Goal: Task Accomplishment & Management: Manage account settings

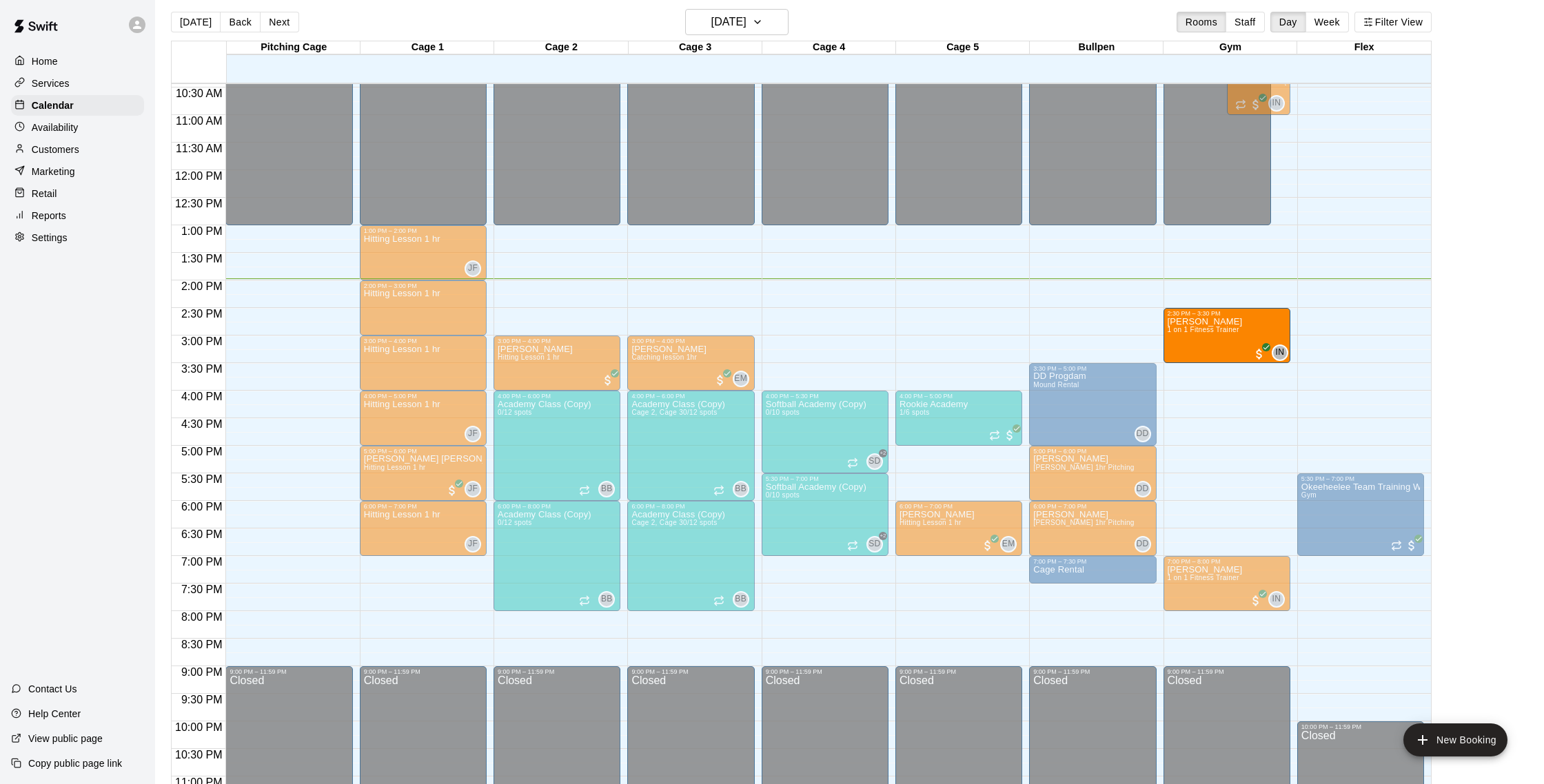
scroll to position [2, 0]
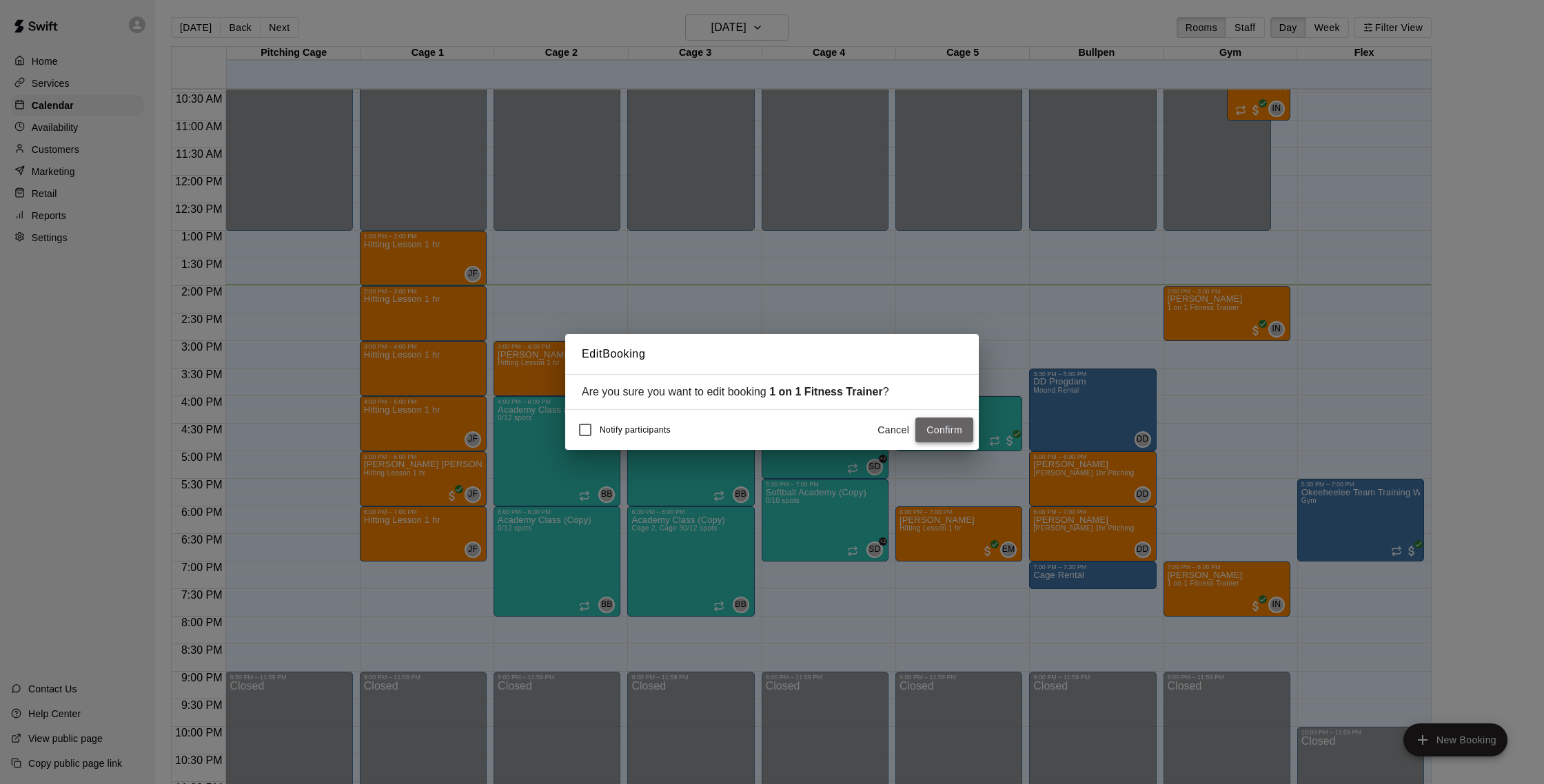
click at [964, 433] on button "Confirm" at bounding box center [944, 430] width 58 height 25
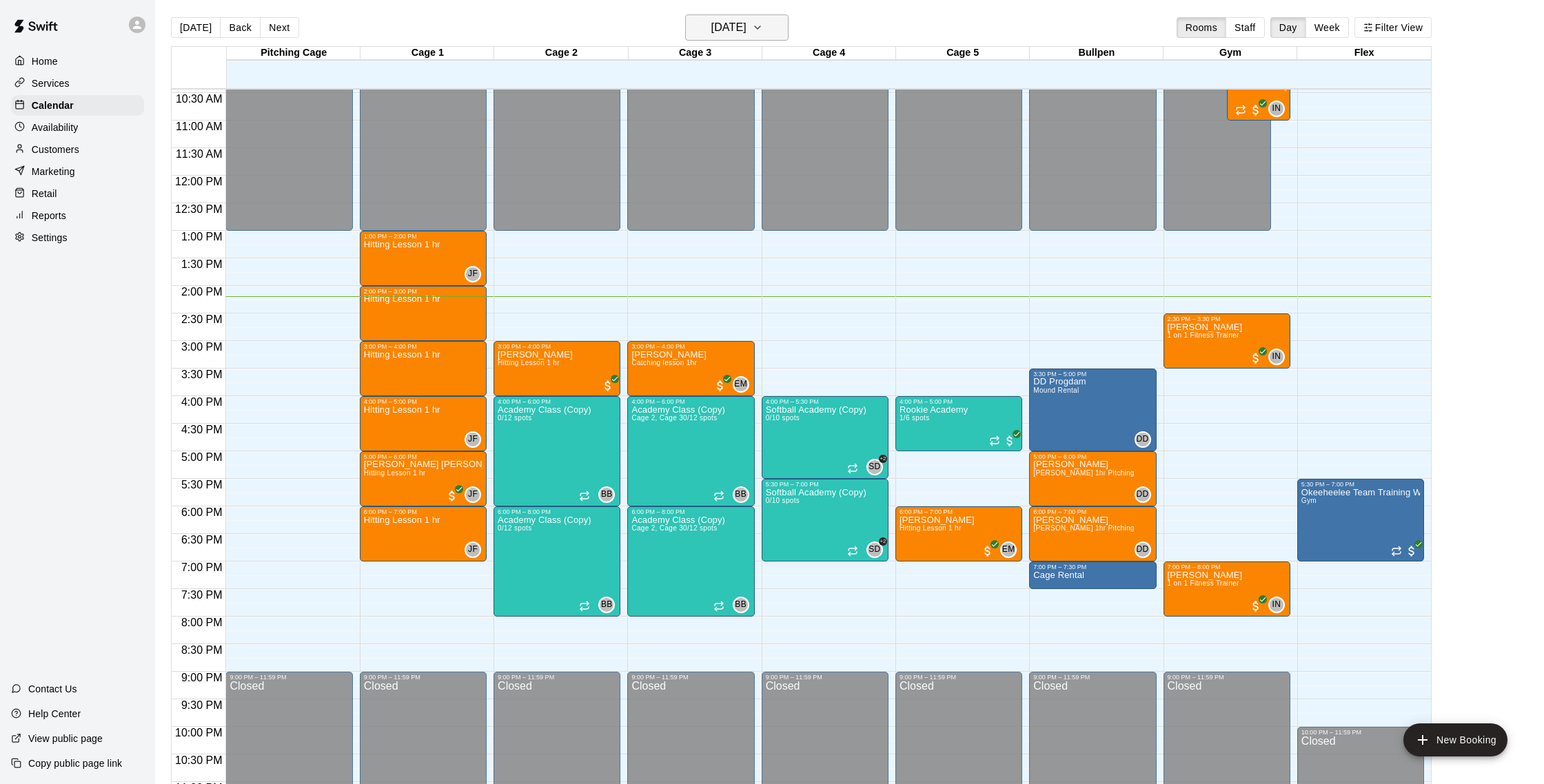
click at [712, 27] on h6 "[DATE]" at bounding box center [729, 27] width 35 height 19
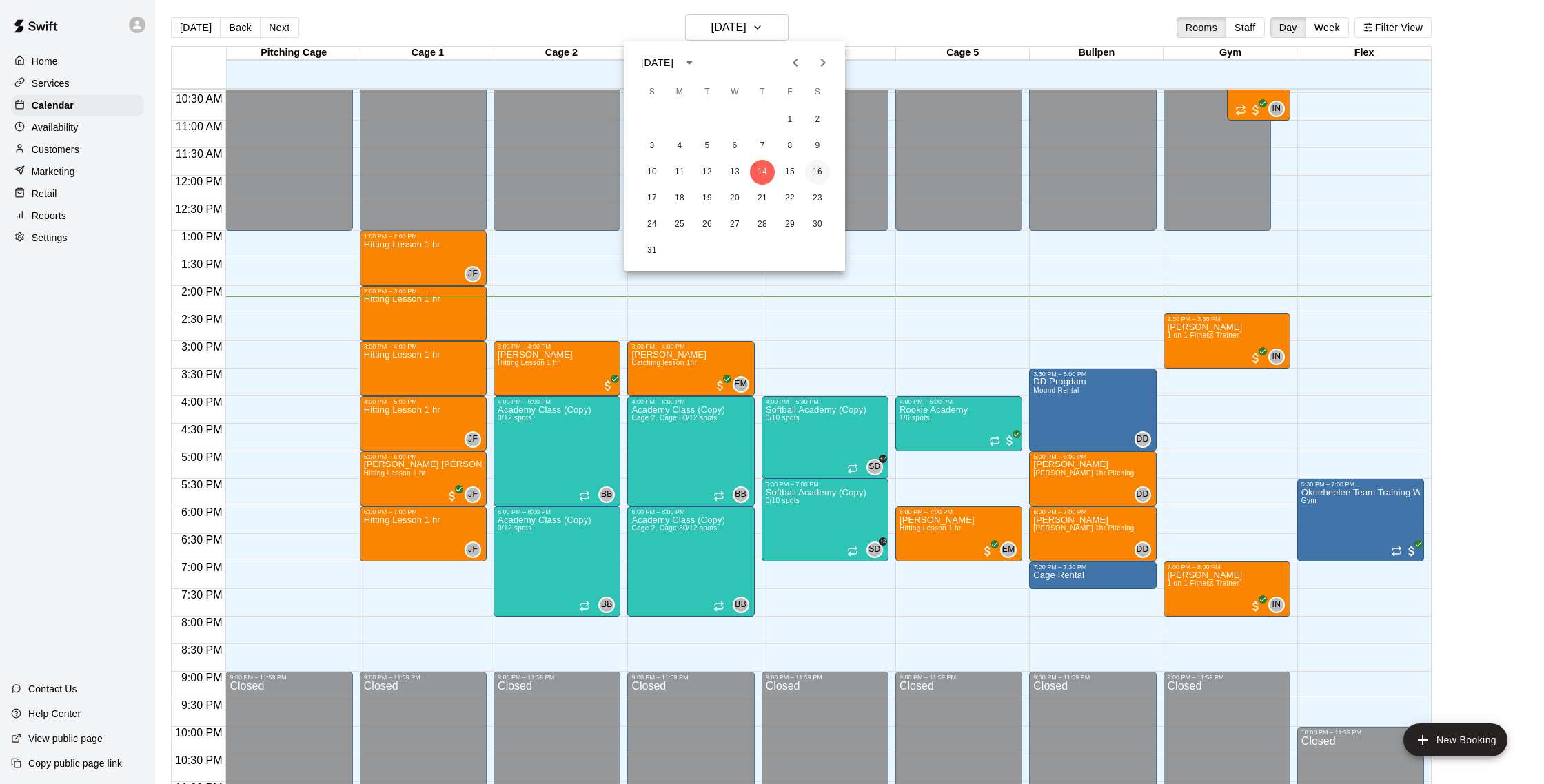
click at [819, 173] on button "16" at bounding box center [817, 172] width 24 height 24
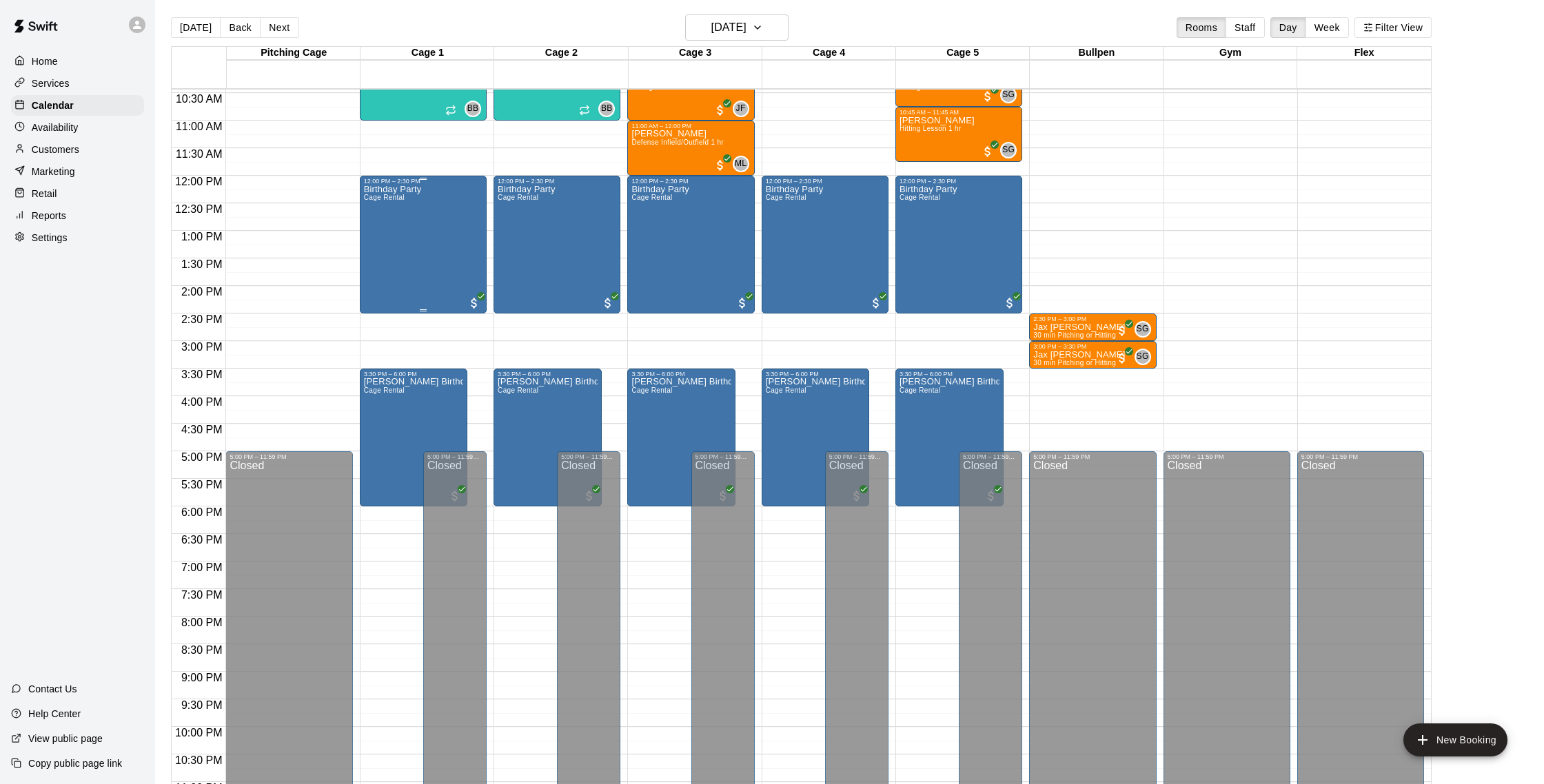
click at [386, 228] on div "Birthday Party Cage Rental" at bounding box center [392, 577] width 58 height 784
click at [382, 242] on button "edit" at bounding box center [377, 232] width 27 height 27
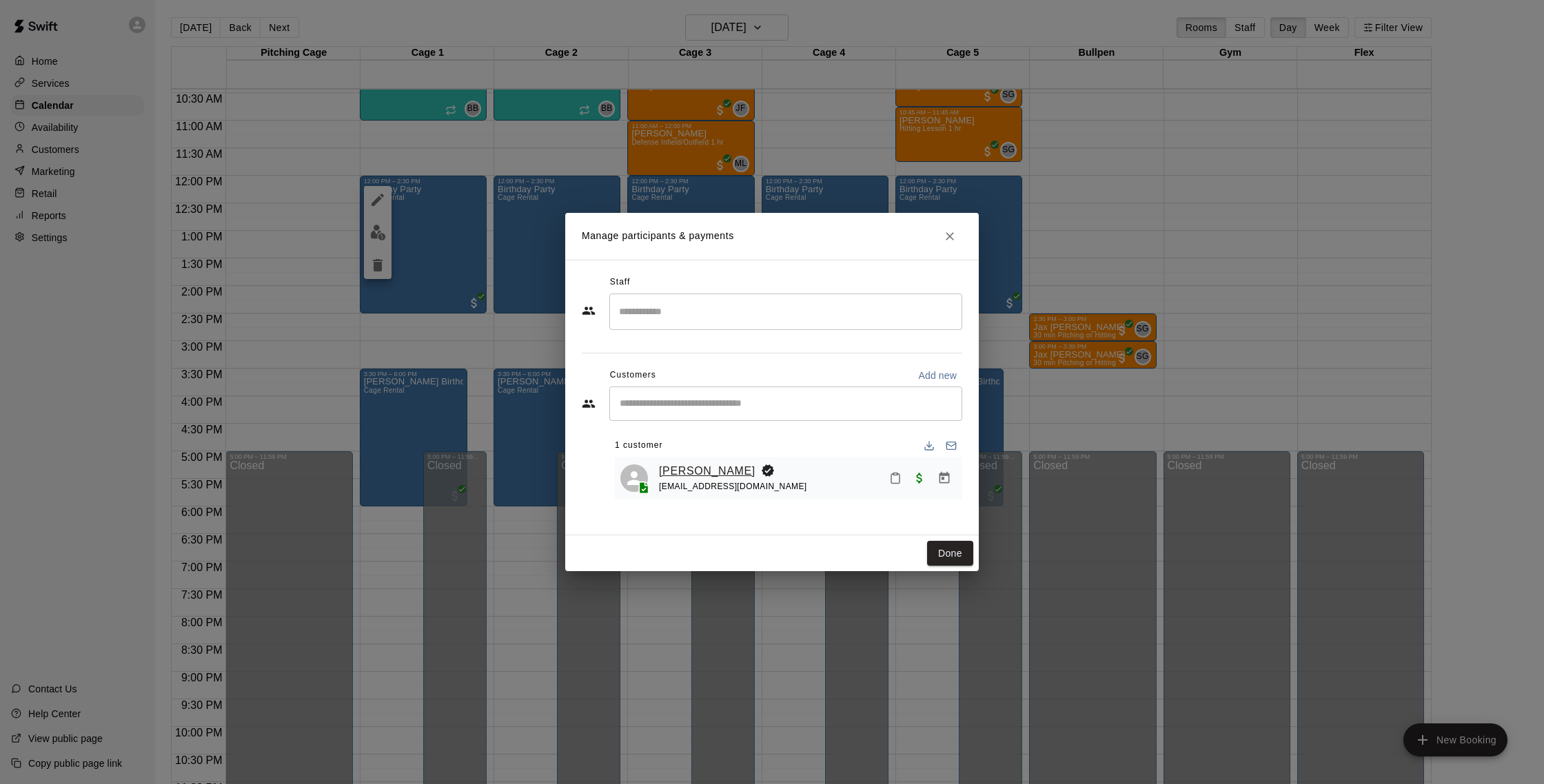
click at [718, 476] on link "[PERSON_NAME]" at bounding box center [707, 471] width 96 height 18
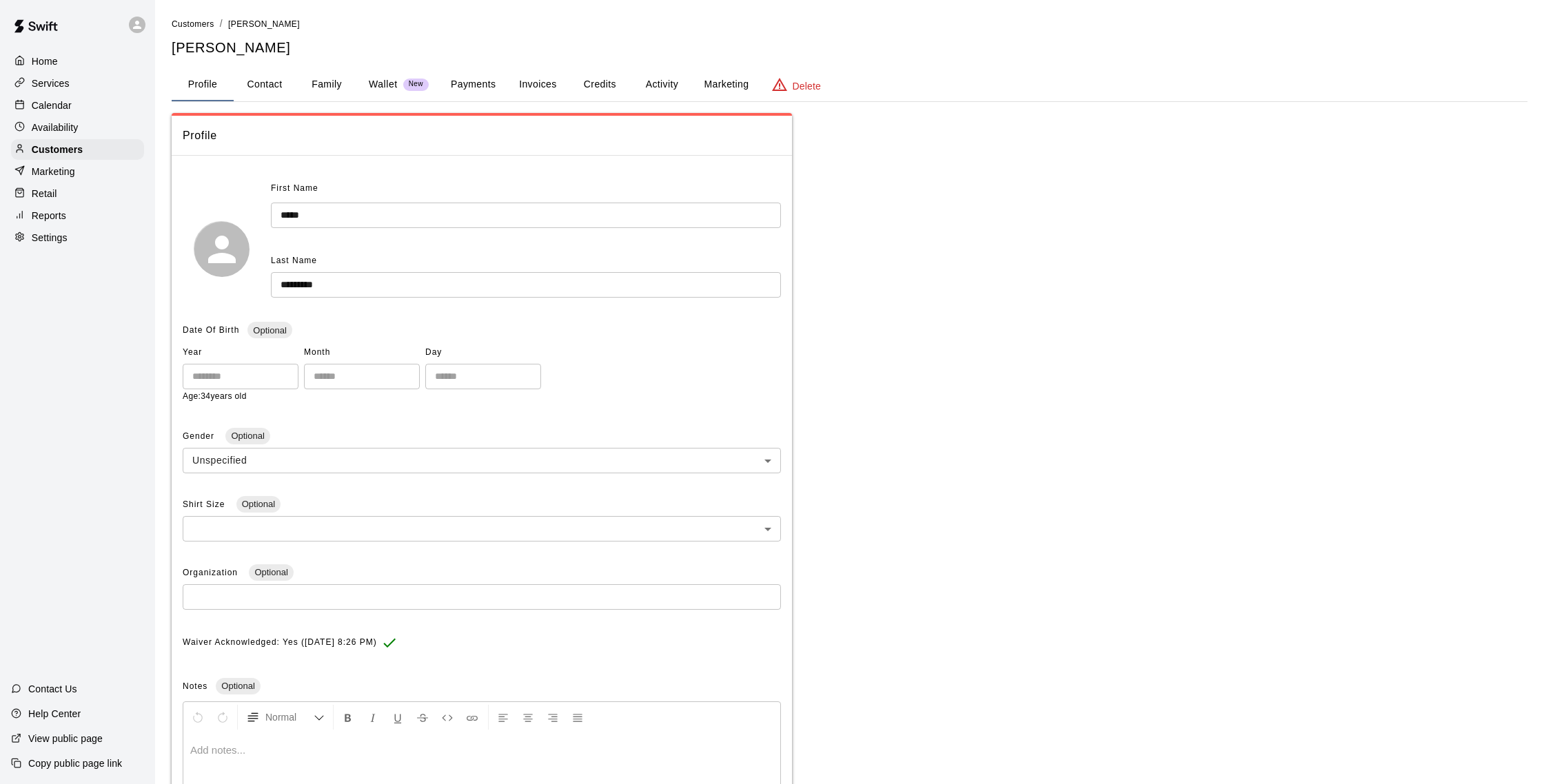
click at [318, 87] on button "Family" at bounding box center [327, 85] width 62 height 33
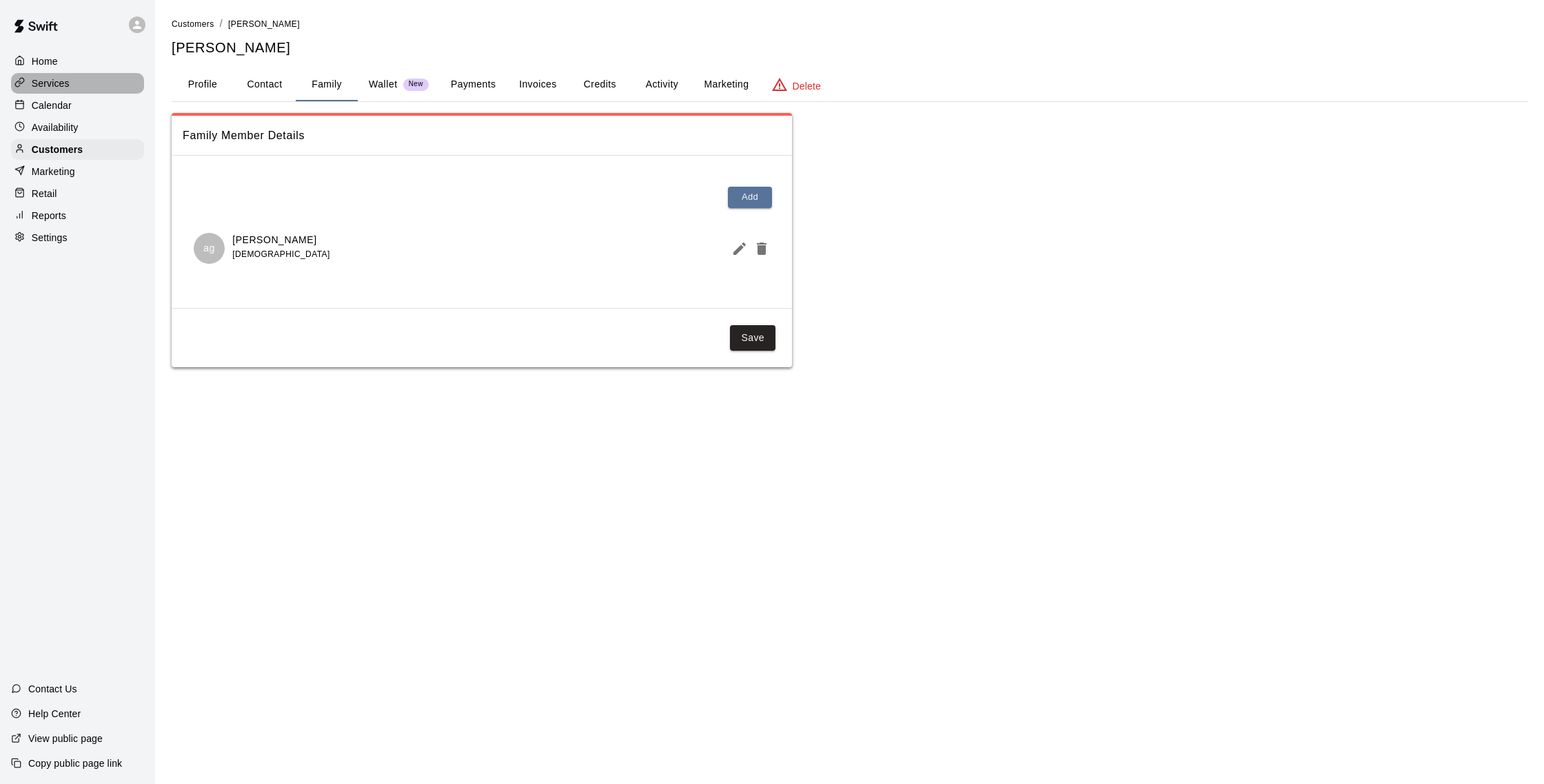
click at [62, 76] on p "Services" at bounding box center [50, 83] width 38 height 14
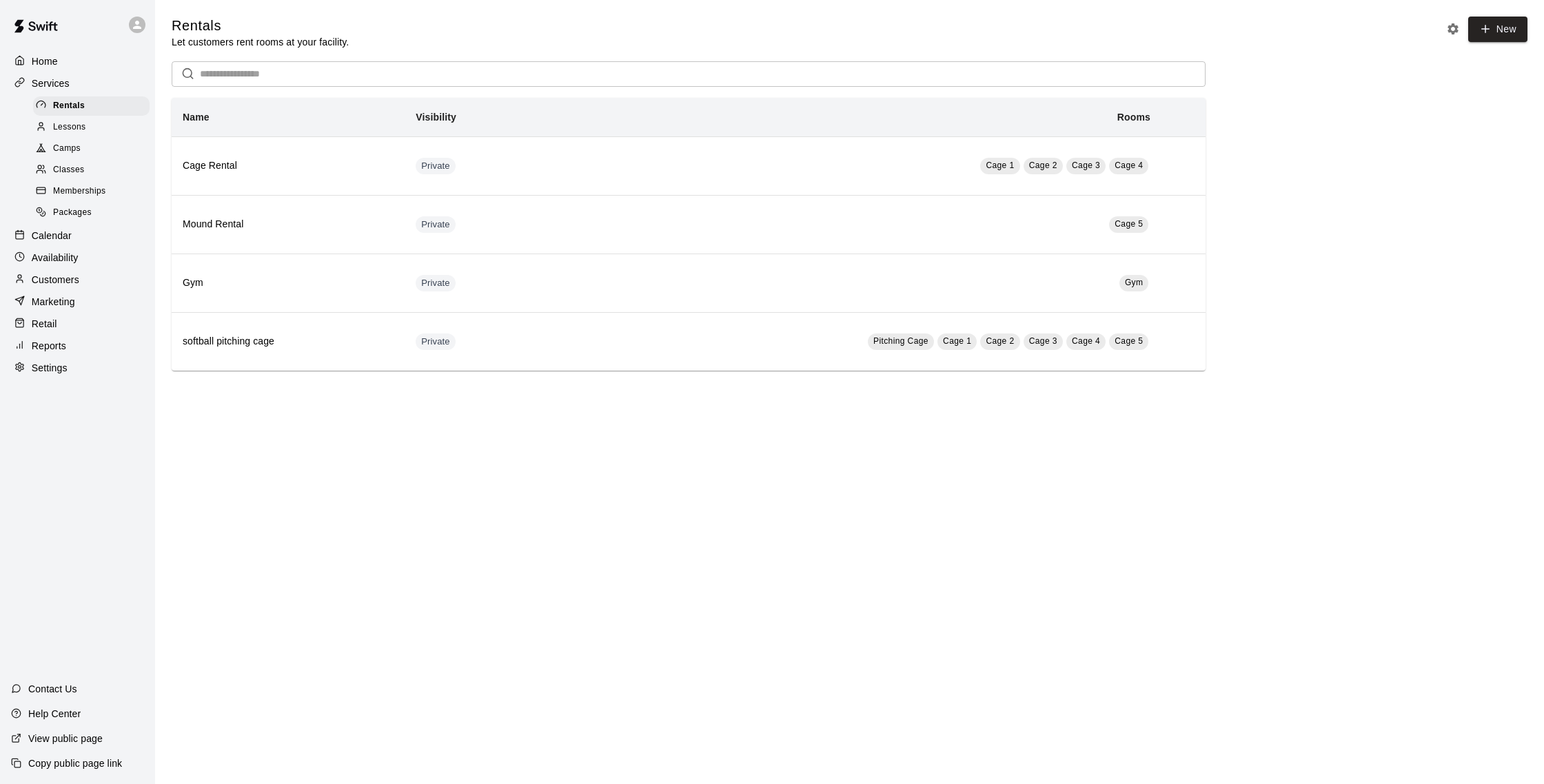
click at [64, 229] on p "Calendar" at bounding box center [52, 235] width 40 height 14
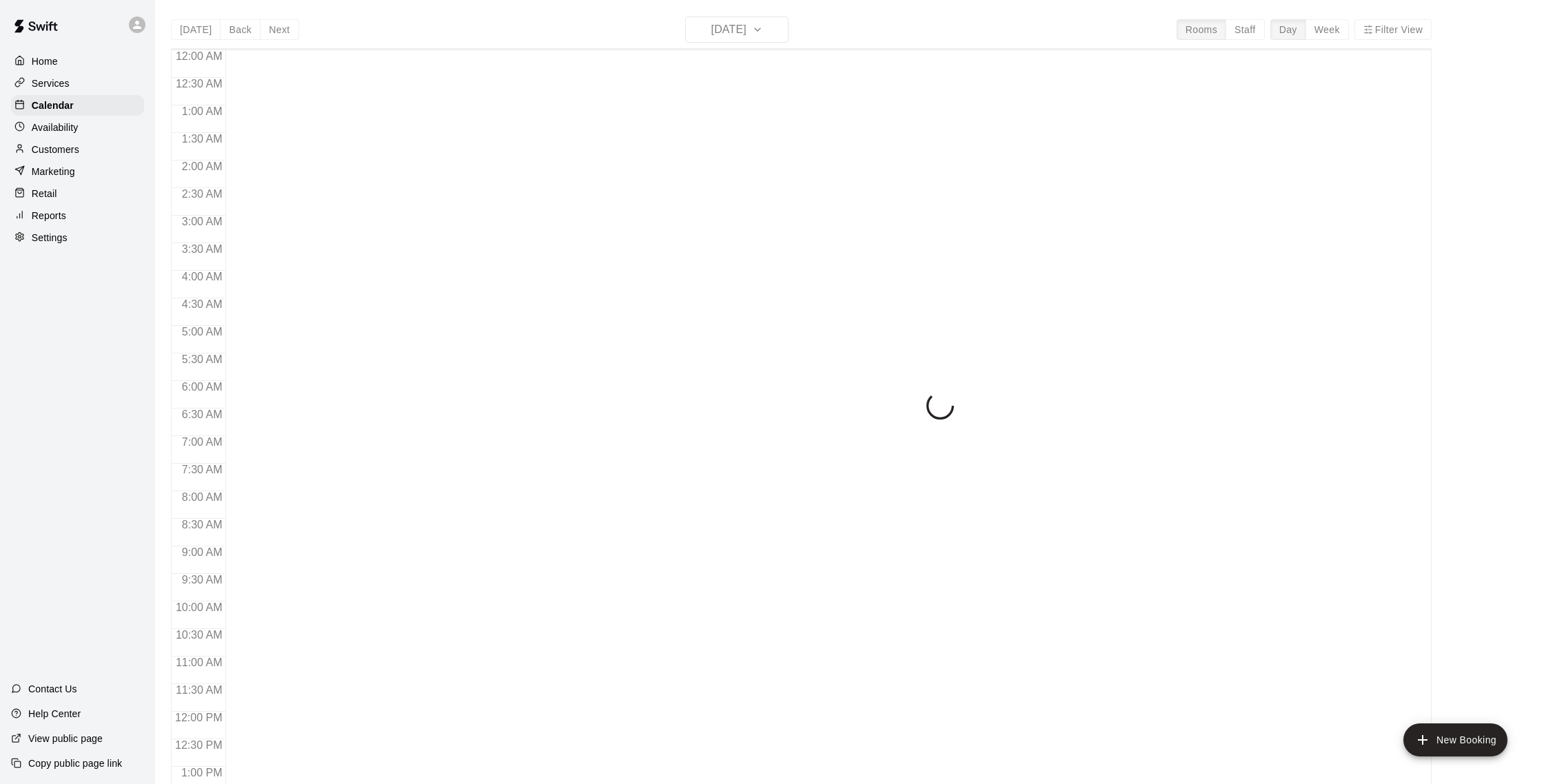
scroll to position [574, 0]
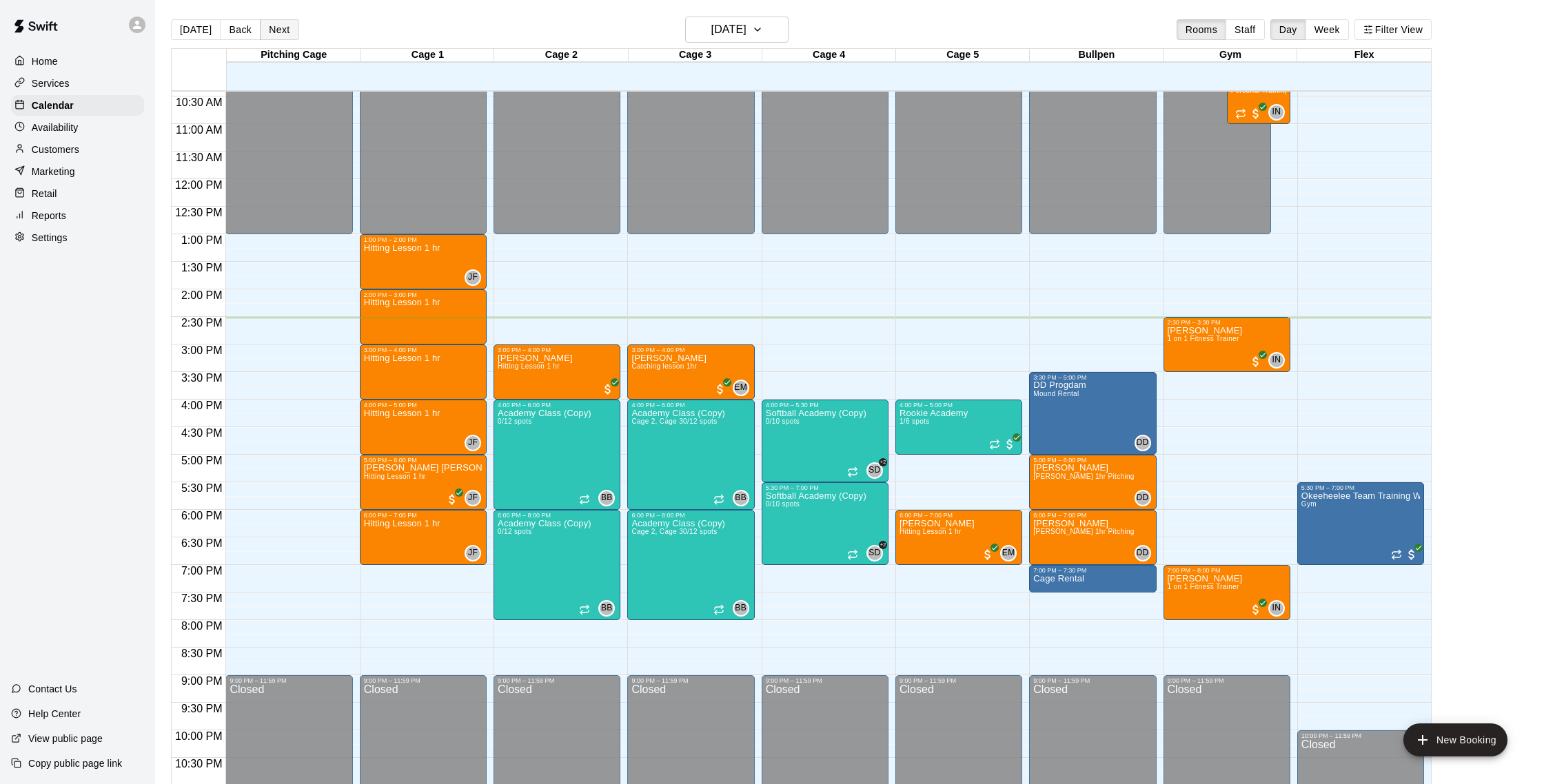
click at [277, 32] on button "Next" at bounding box center [279, 30] width 39 height 21
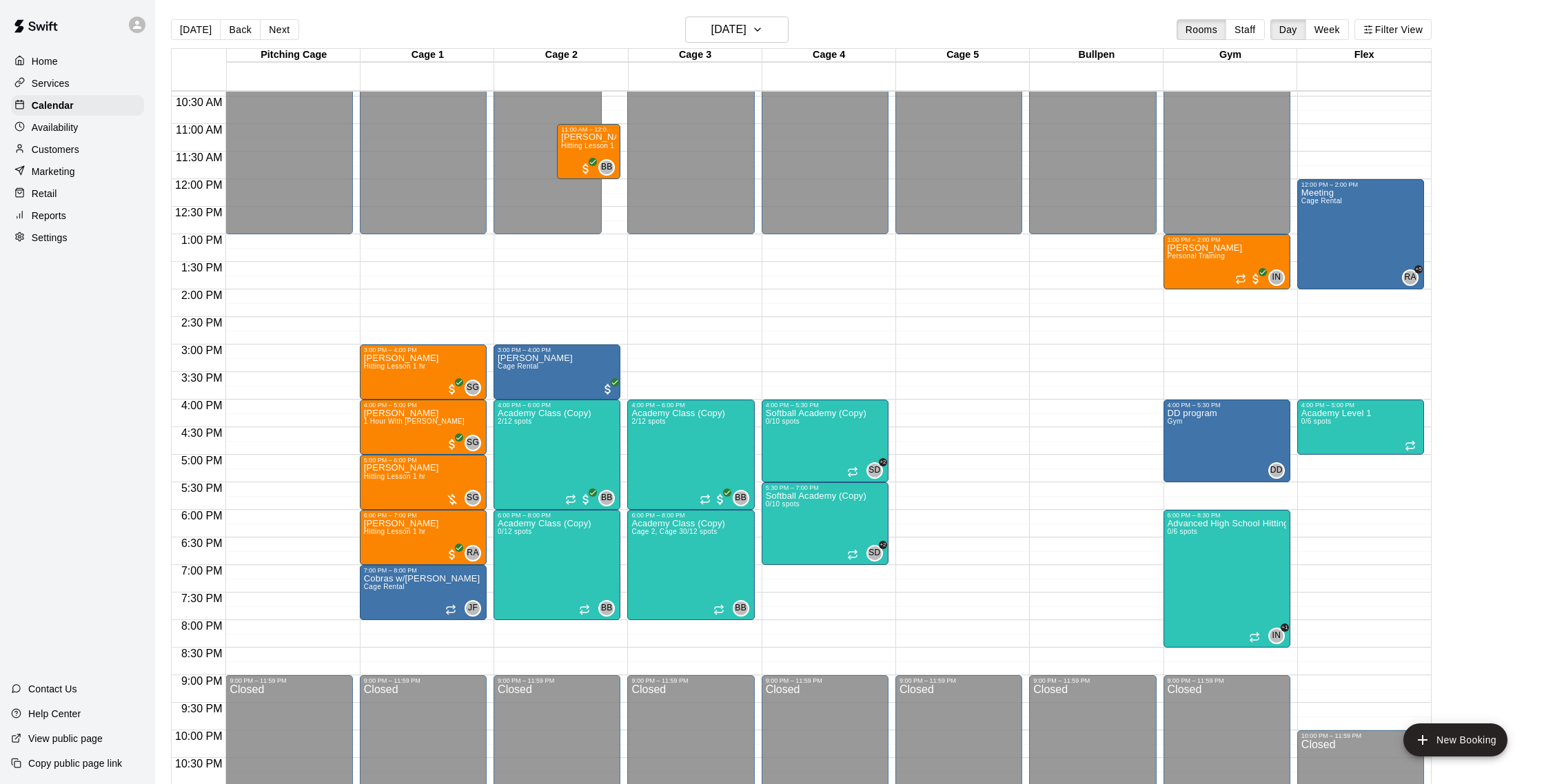
click at [281, 32] on button "Next" at bounding box center [279, 30] width 39 height 21
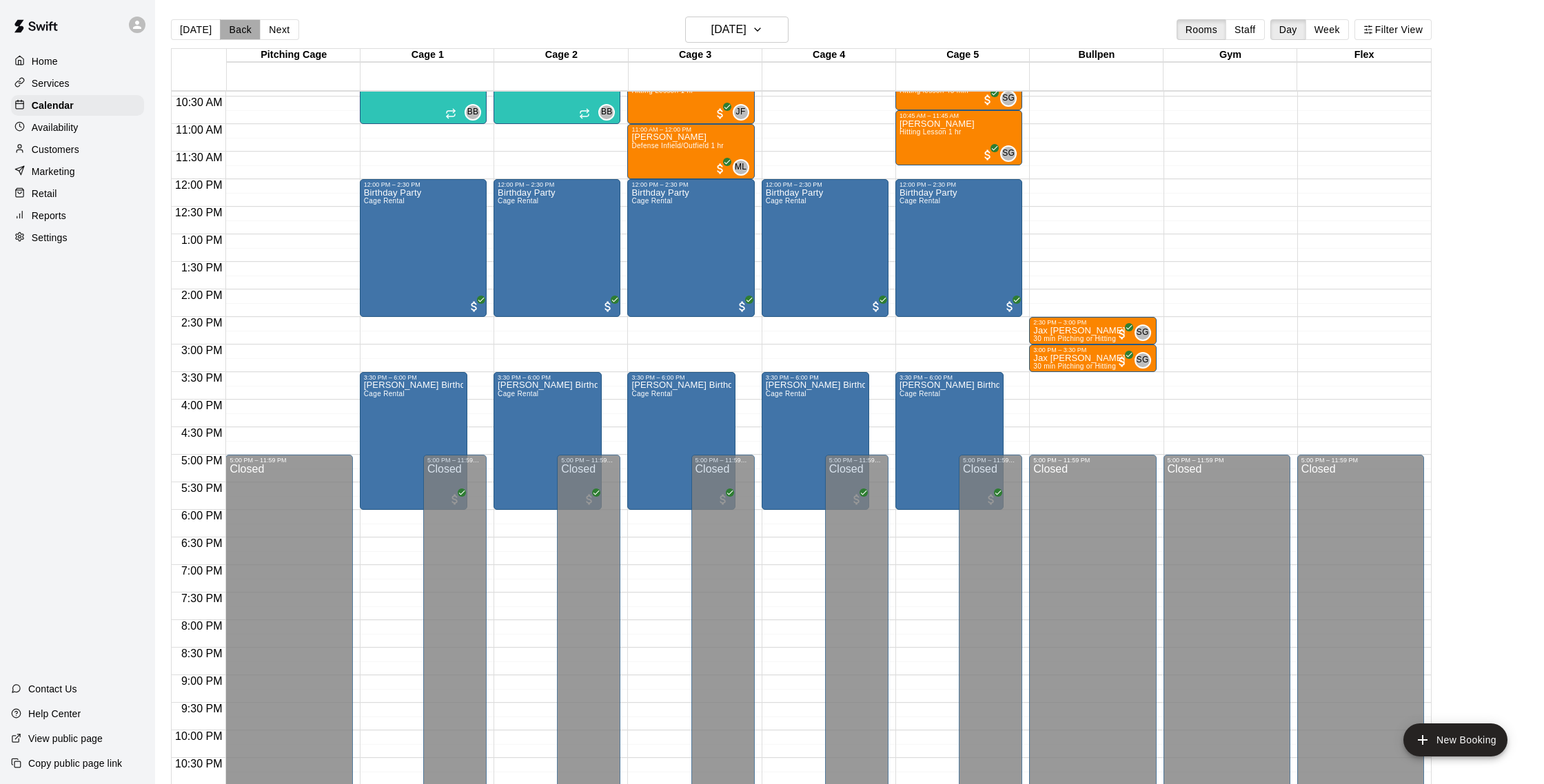
click at [227, 29] on button "Back" at bounding box center [240, 30] width 40 height 21
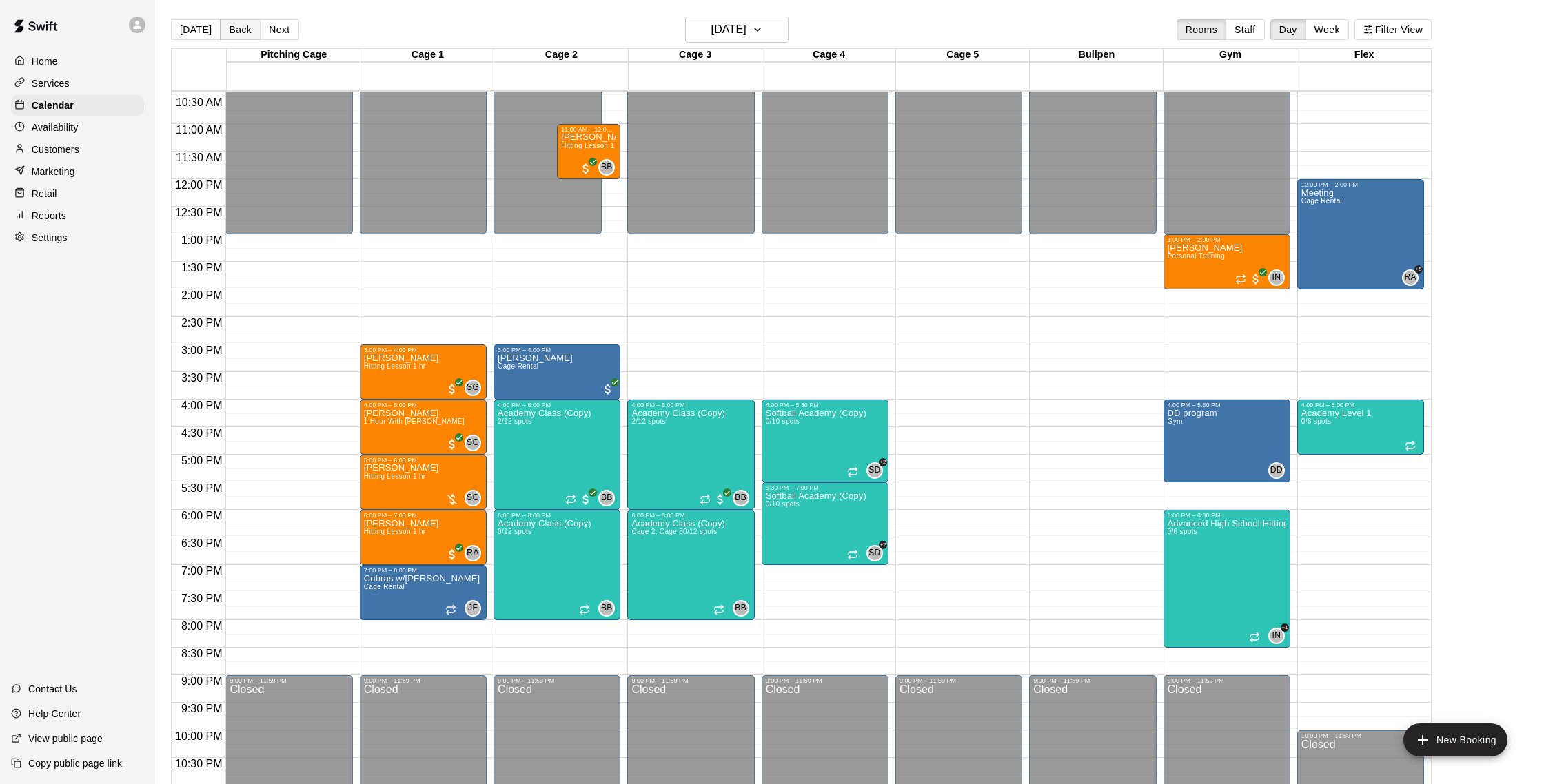
click at [231, 30] on button "Back" at bounding box center [240, 30] width 40 height 21
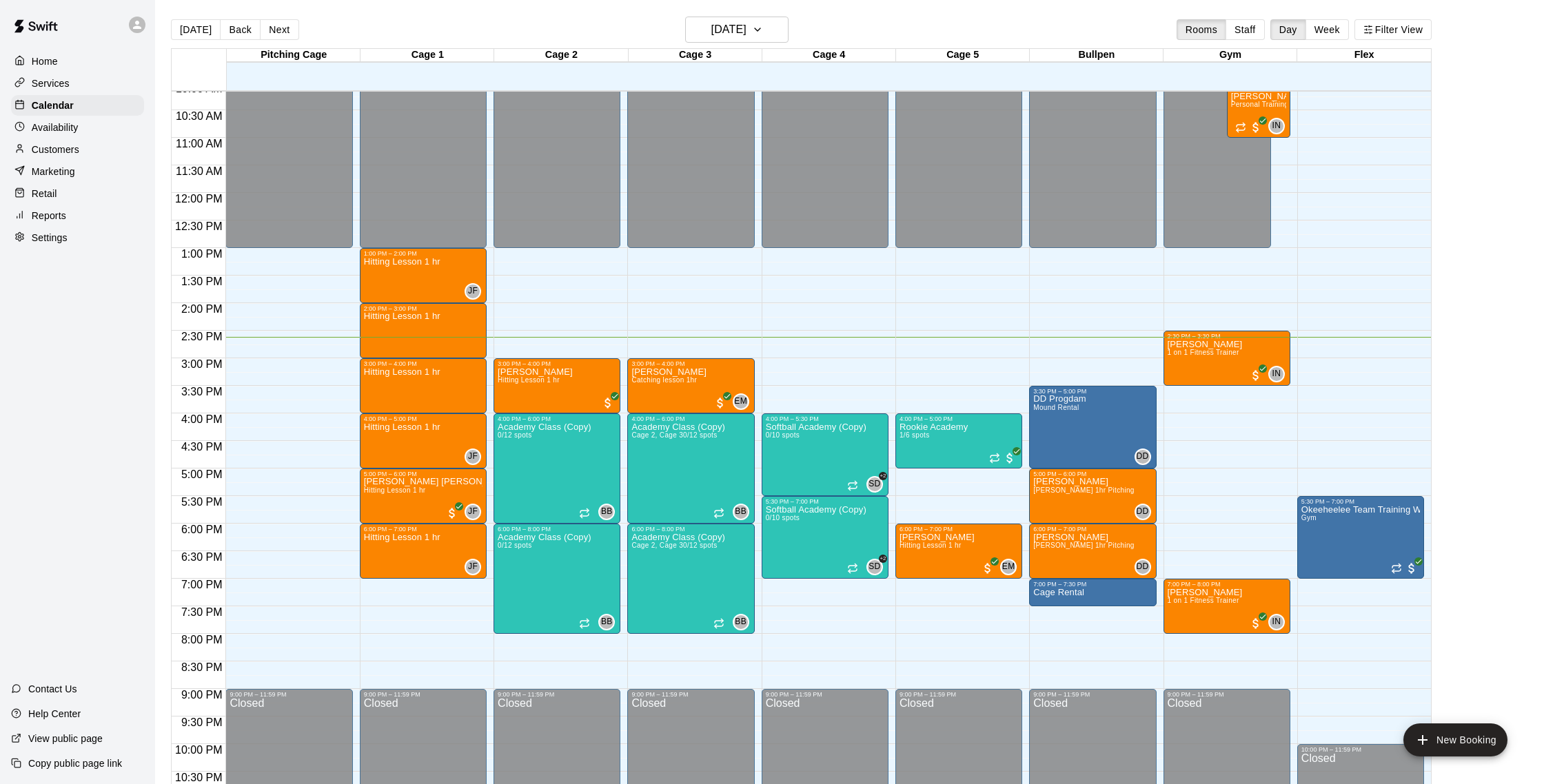
scroll to position [557, 0]
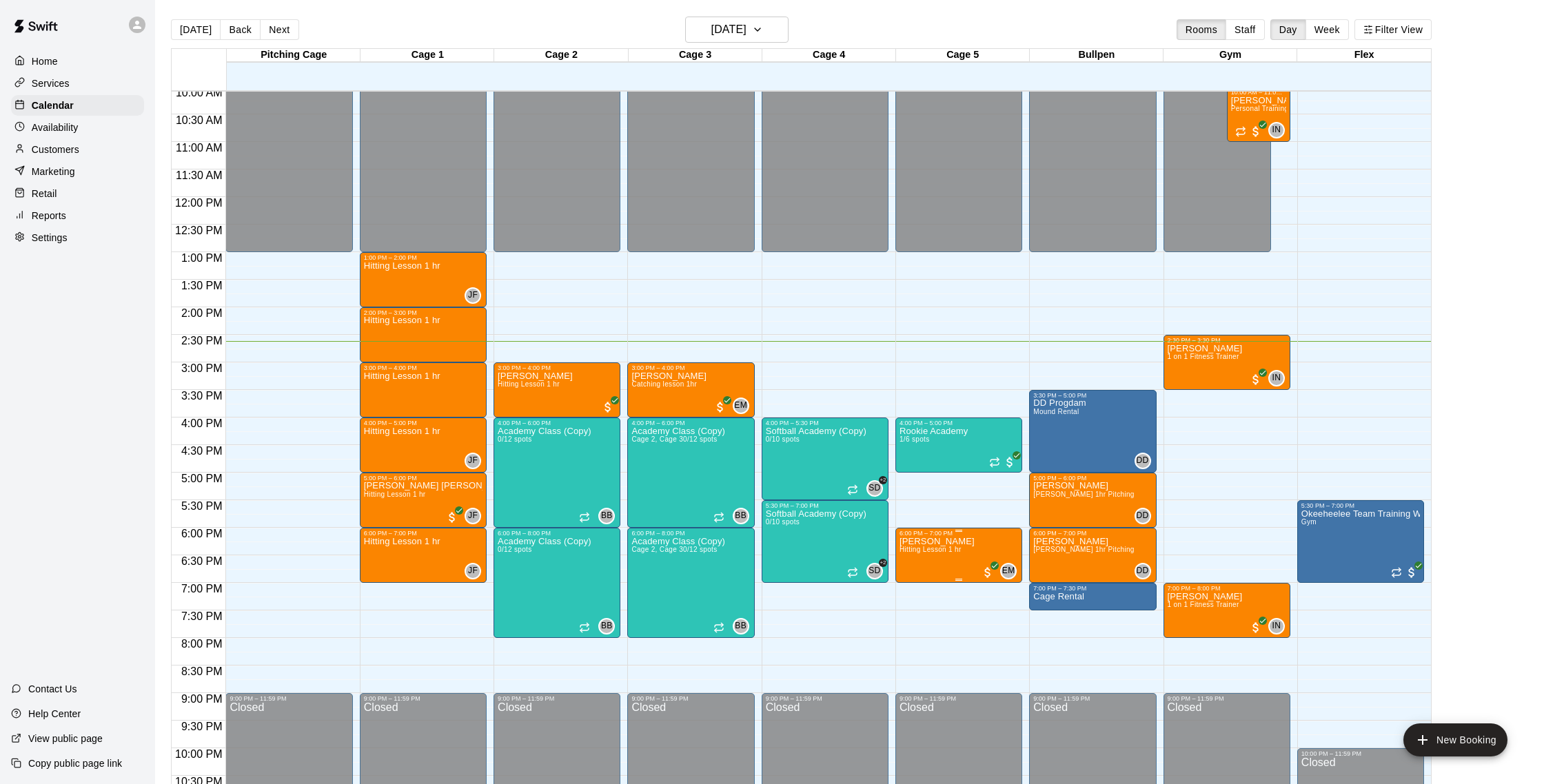
click at [918, 588] on img "edit" at bounding box center [914, 585] width 16 height 16
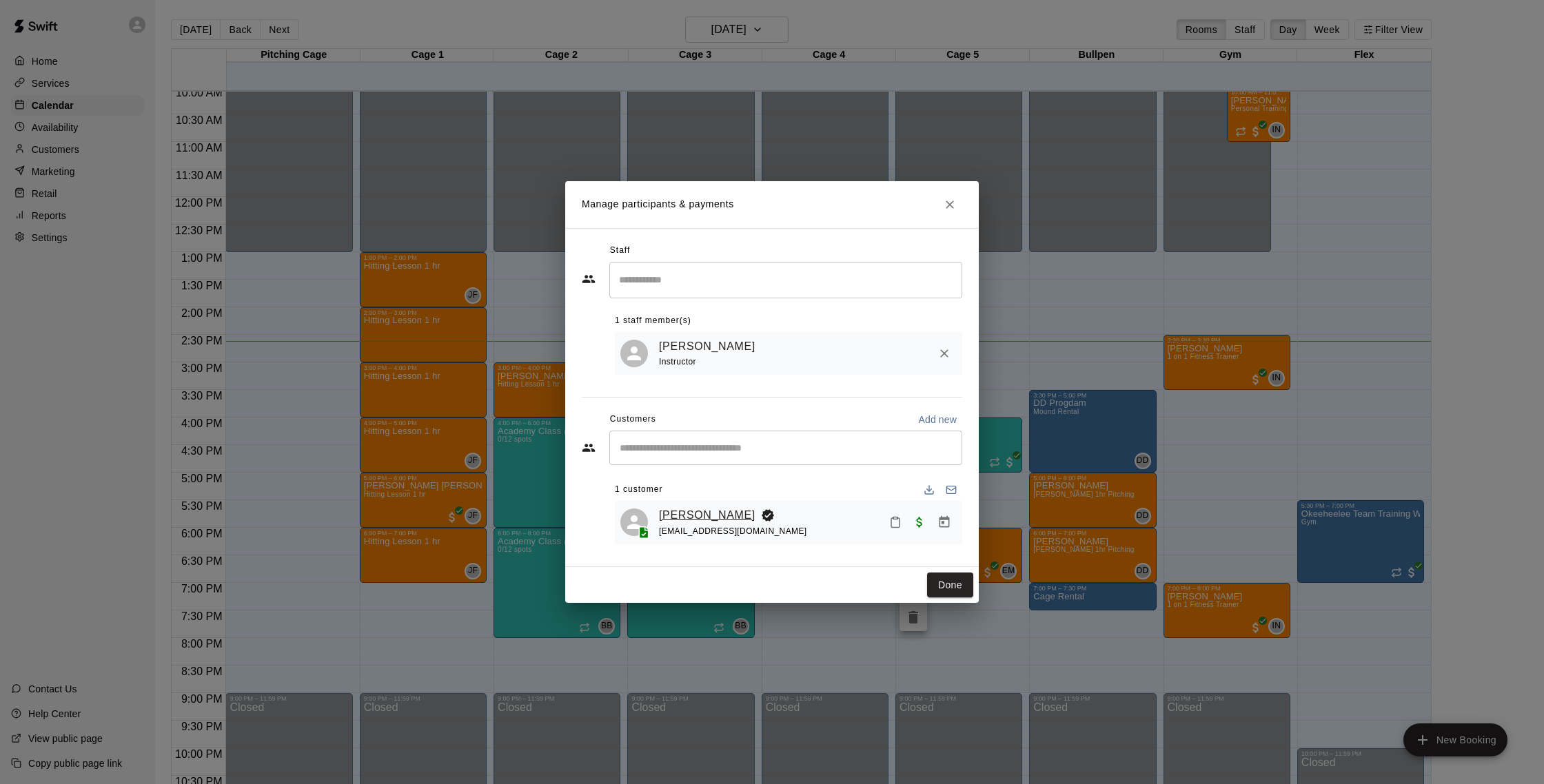
click at [722, 513] on link "[PERSON_NAME]" at bounding box center [707, 515] width 96 height 18
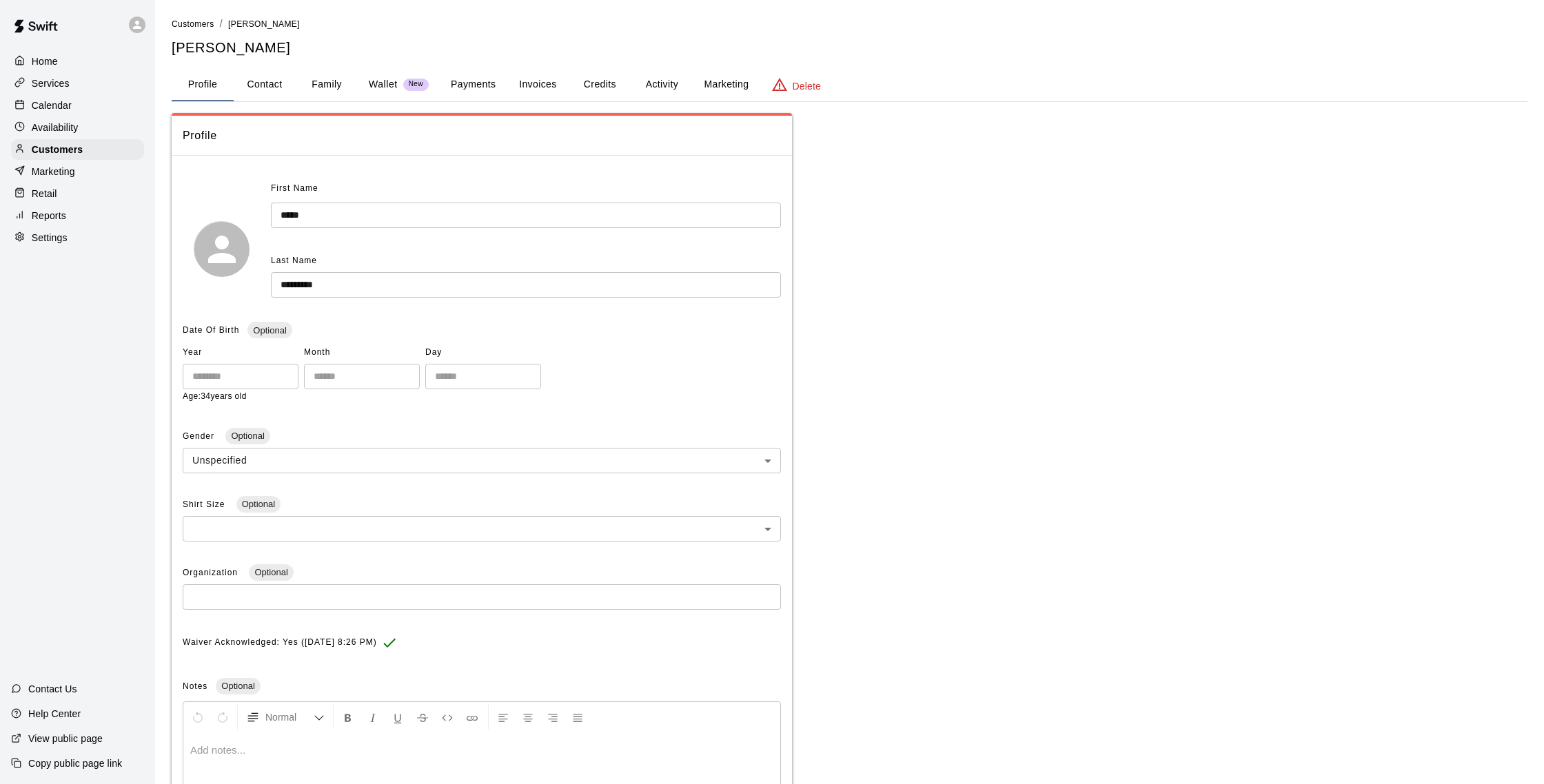
click at [318, 83] on button "Family" at bounding box center [327, 85] width 62 height 33
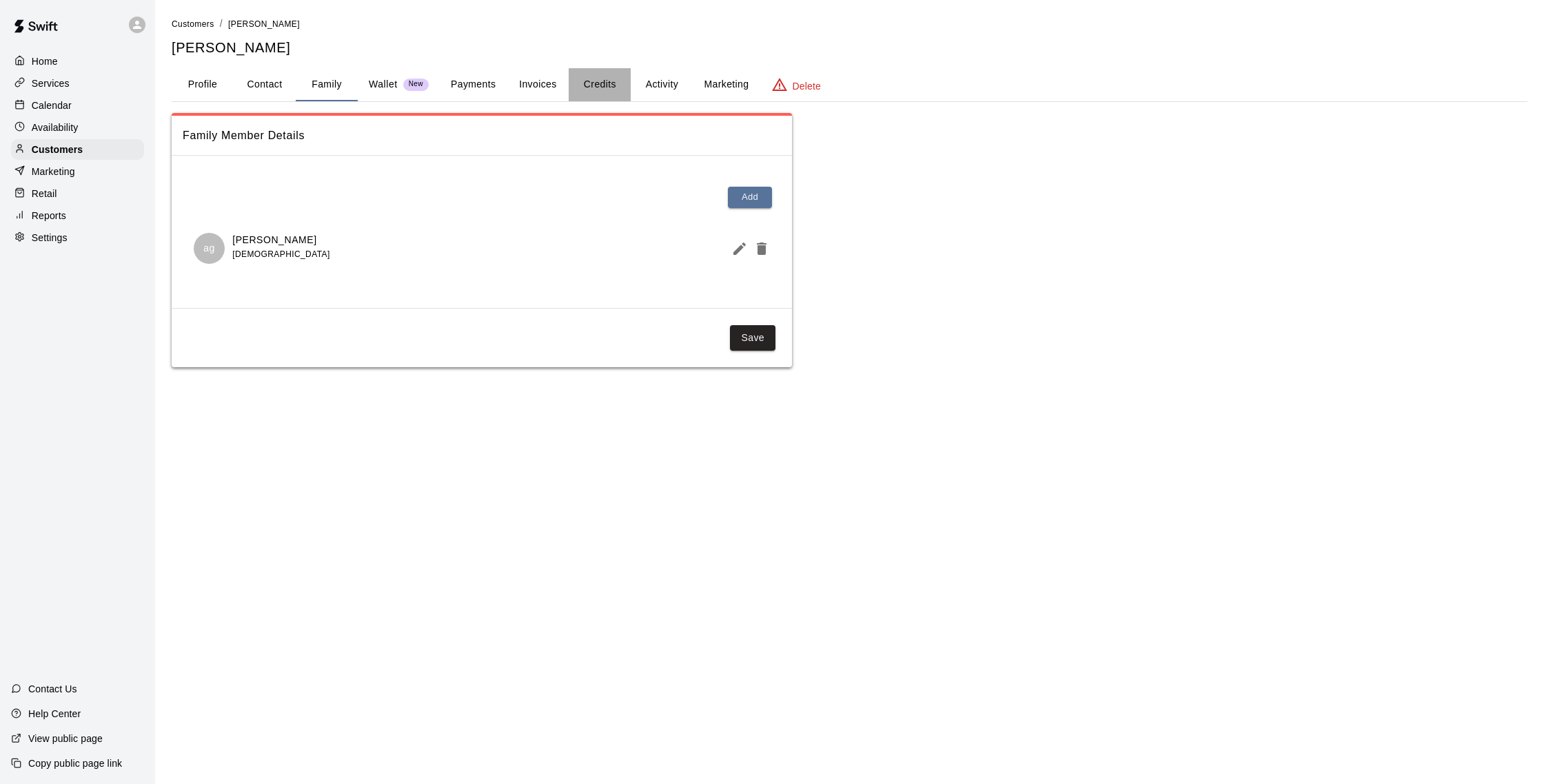
click at [614, 84] on button "Credits" at bounding box center [600, 85] width 62 height 33
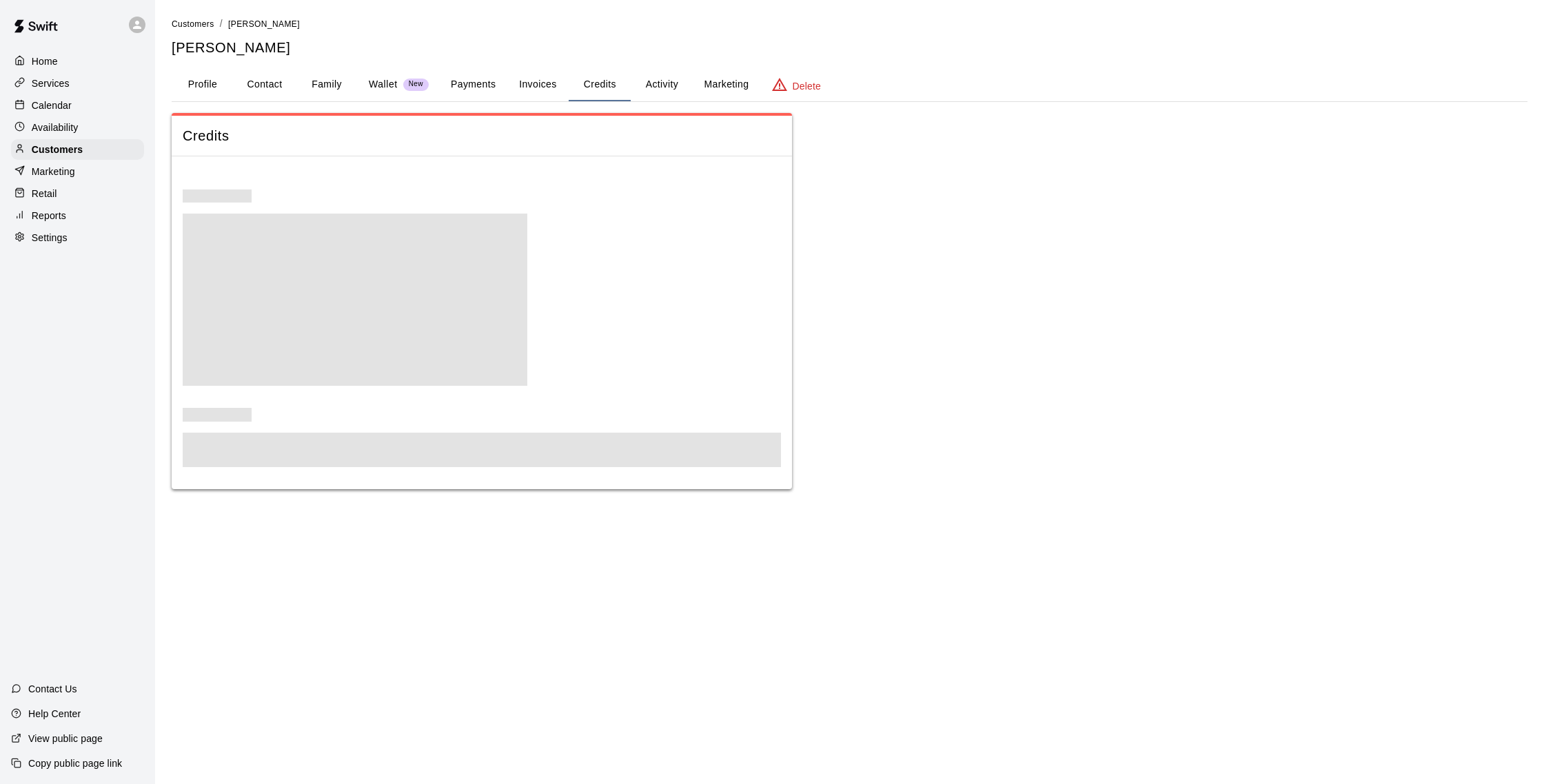
click at [657, 87] on button "Activity" at bounding box center [662, 85] width 62 height 33
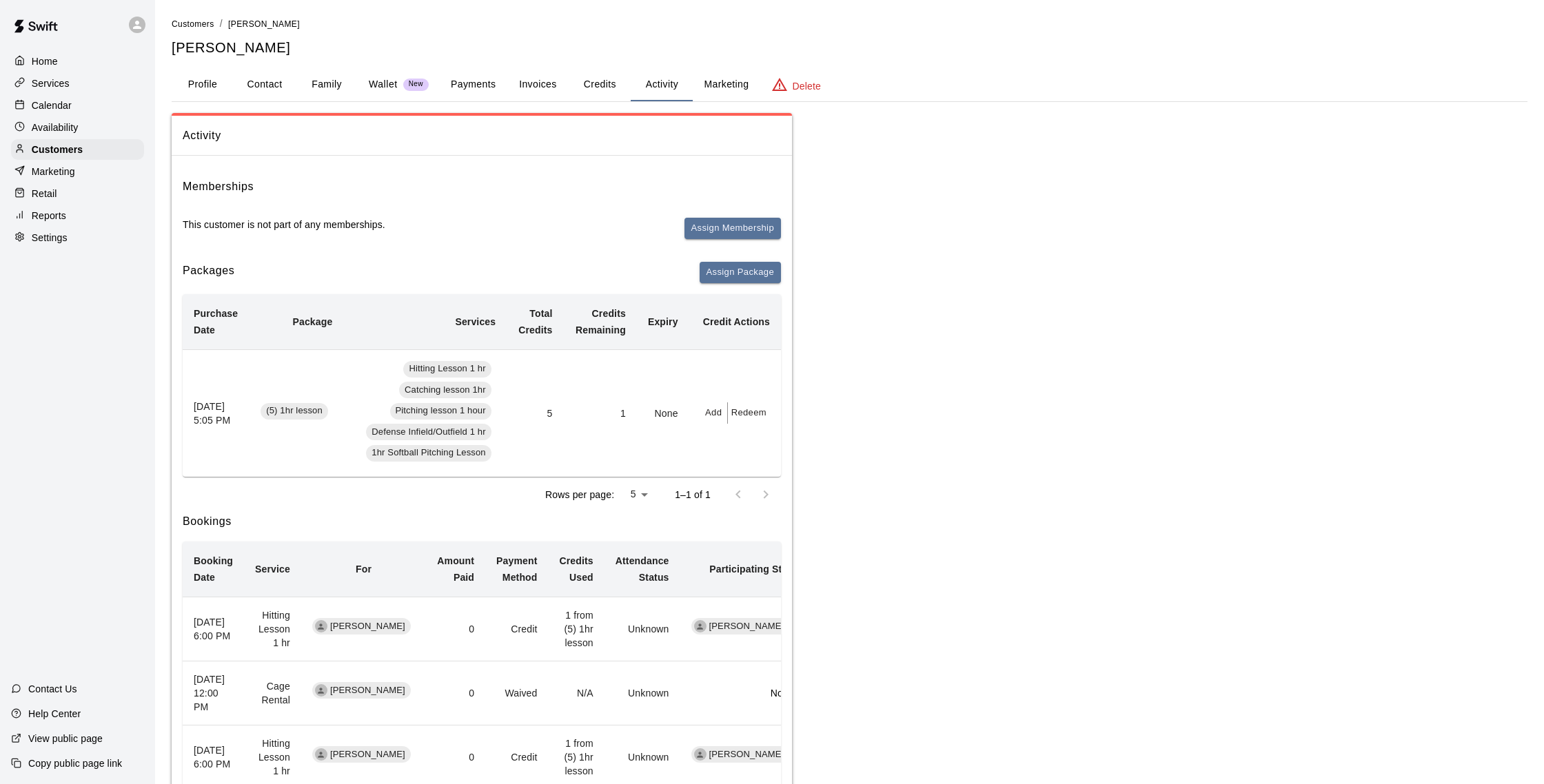
click at [73, 105] on div "Calendar" at bounding box center [77, 105] width 133 height 21
